Goal: Find specific page/section: Locate item on page

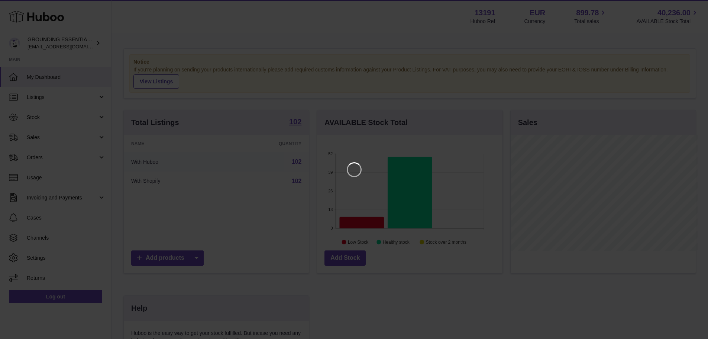
scroll to position [116, 187]
click at [695, 5] on icon "Close" at bounding box center [694, 6] width 9 height 9
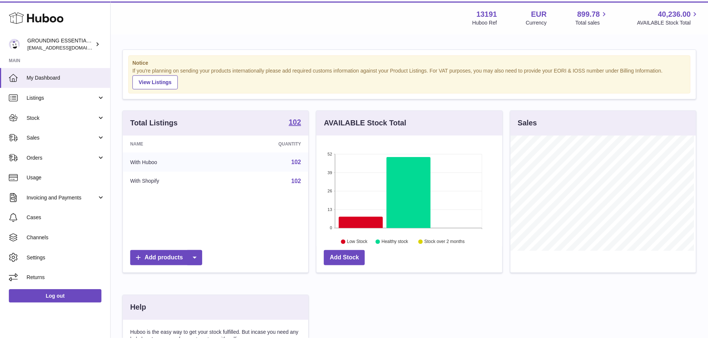
scroll to position [371604, 371534]
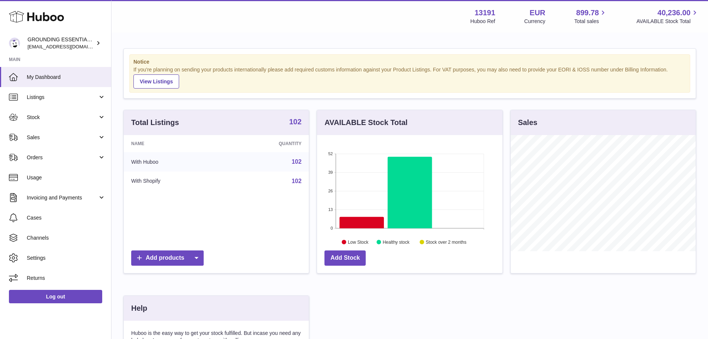
click at [293, 119] on strong "102" at bounding box center [295, 121] width 12 height 7
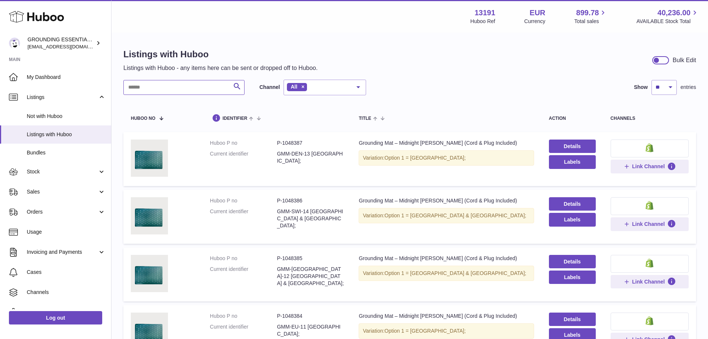
click at [164, 92] on input "text" at bounding box center [183, 87] width 121 height 15
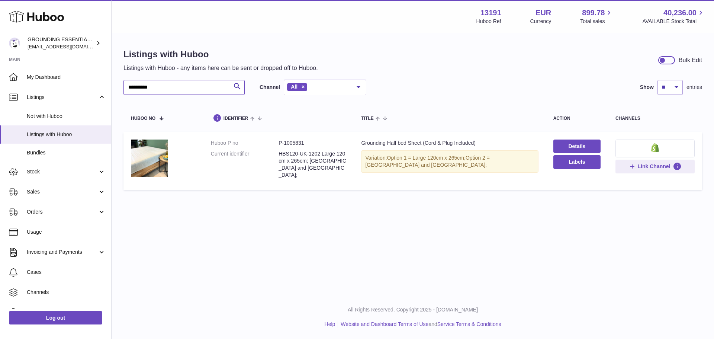
type input "**********"
click at [291, 142] on dd "P-1005831" at bounding box center [312, 142] width 68 height 7
copy dd "1005831"
